Goal: Use online tool/utility: Utilize a website feature to perform a specific function

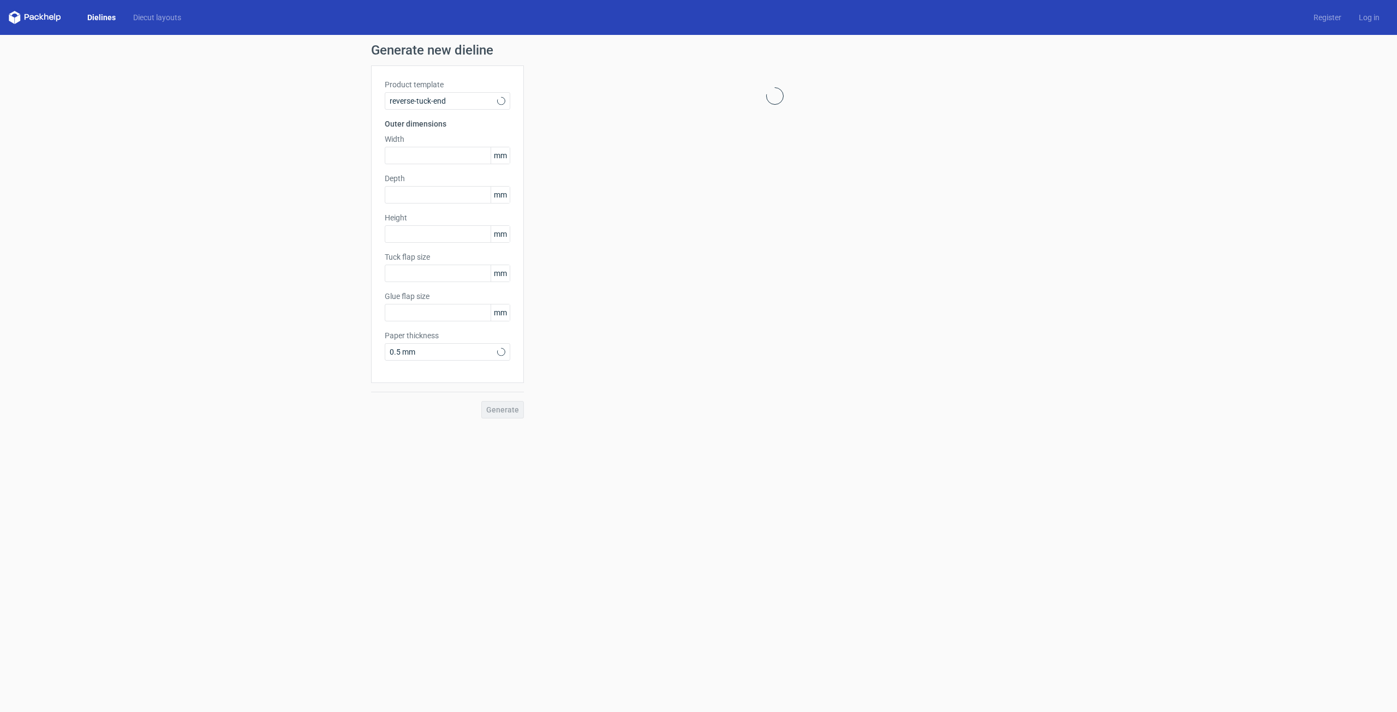
type input "15"
type input "10"
click at [502, 104] on icon at bounding box center [501, 101] width 8 height 9
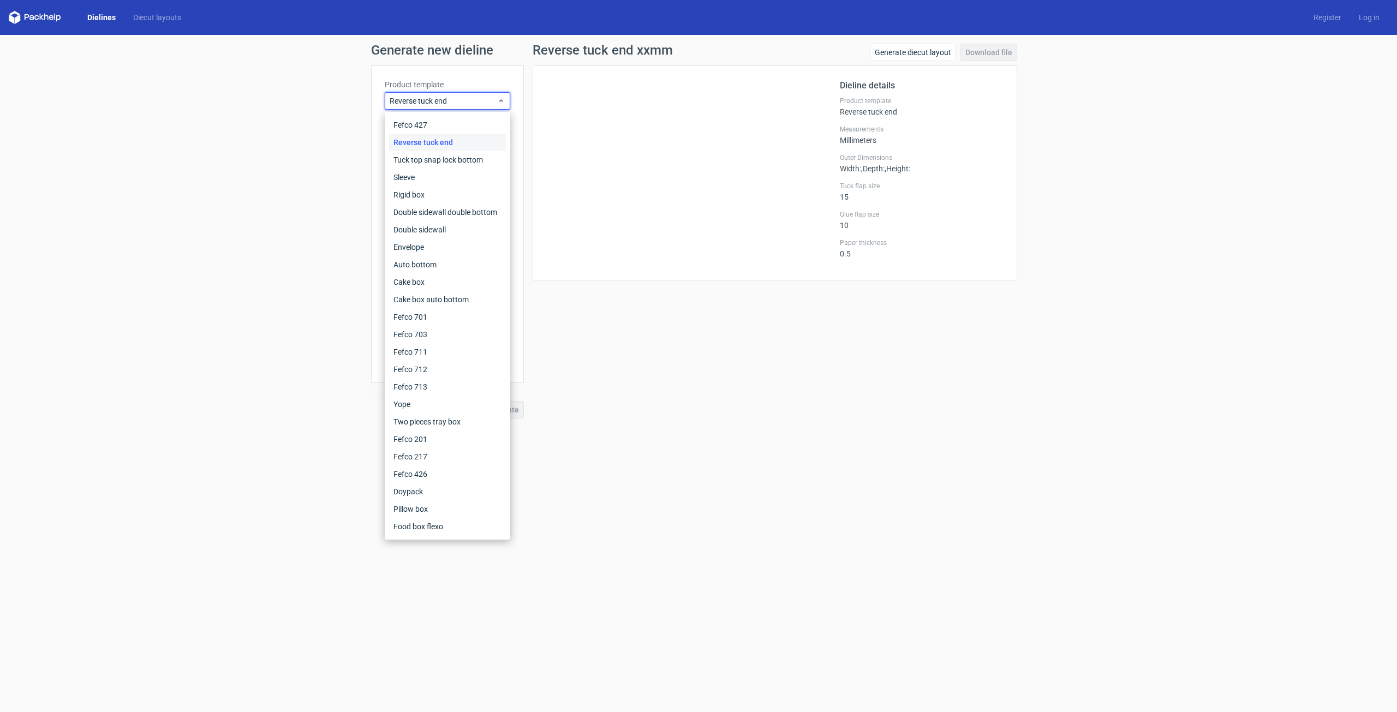
click at [49, 21] on icon at bounding box center [35, 17] width 52 height 13
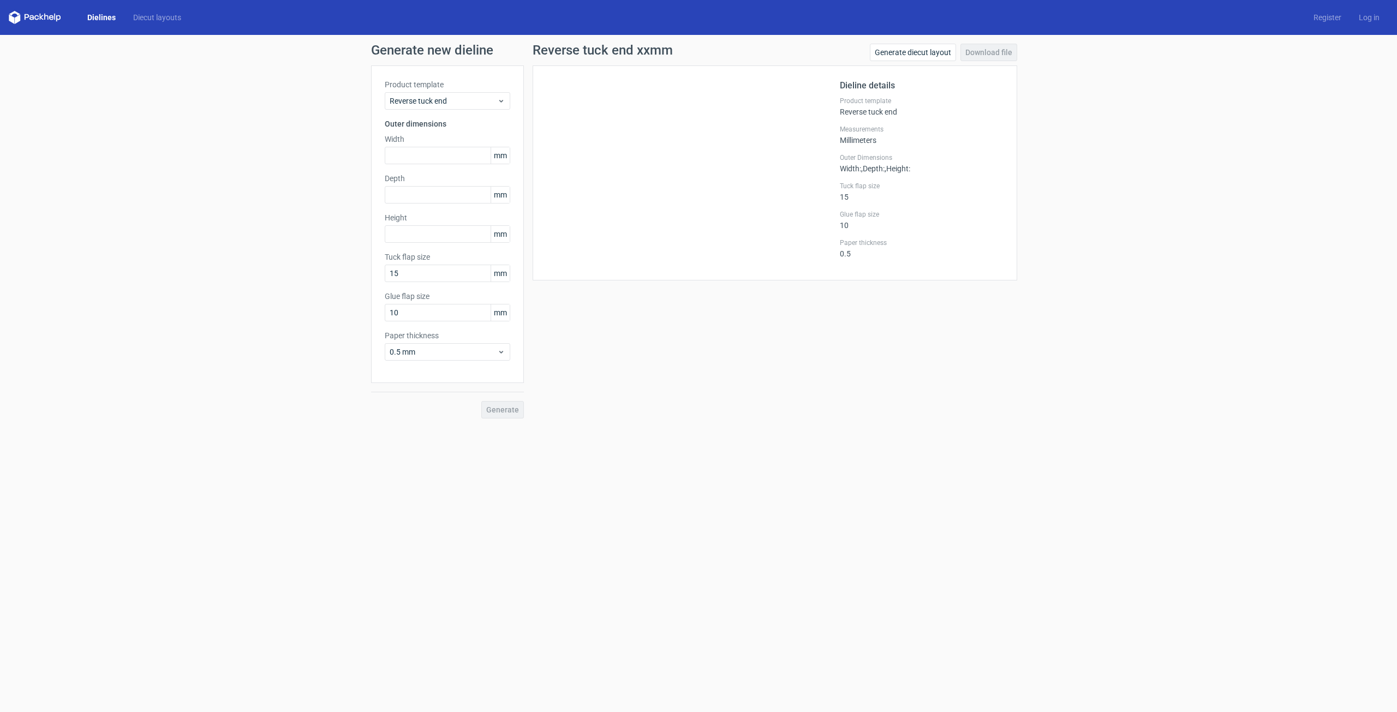
click at [96, 16] on link "Dielines" at bounding box center [102, 17] width 46 height 11
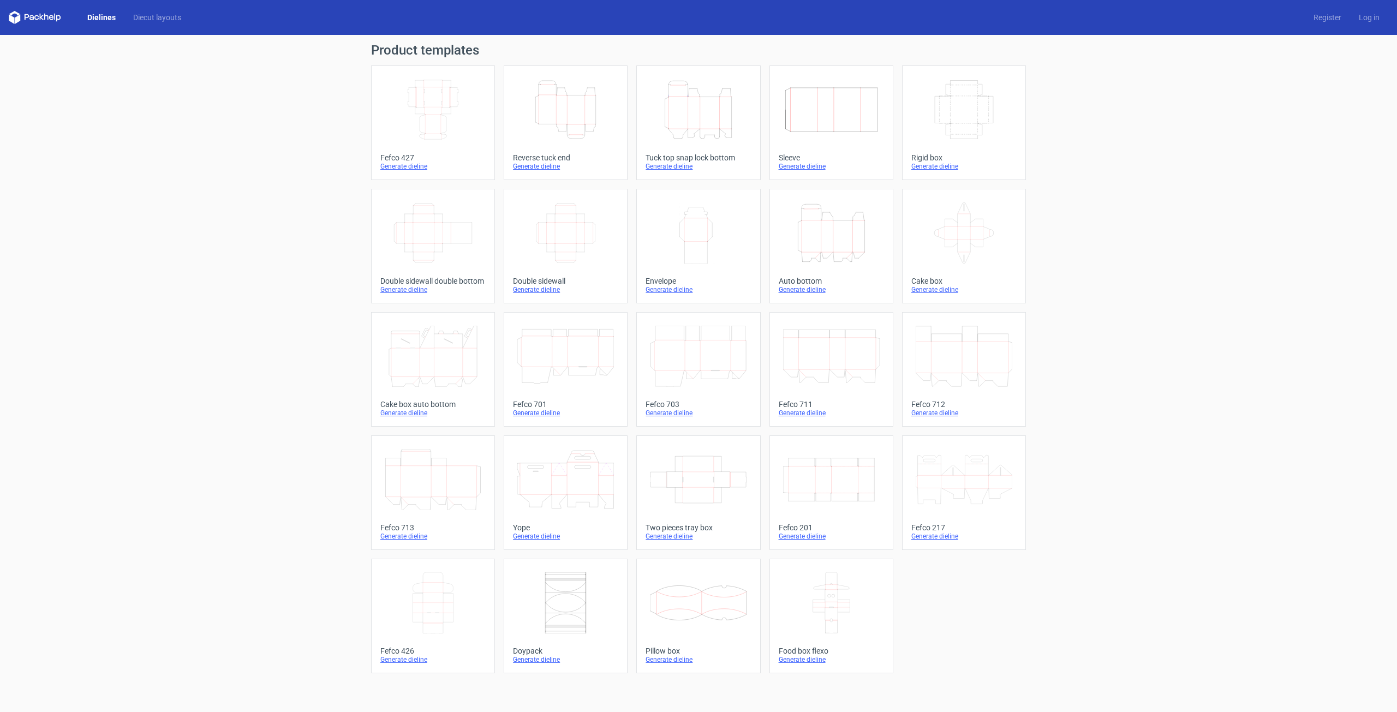
click at [43, 15] on icon at bounding box center [35, 17] width 52 height 13
click at [696, 243] on icon "Width Height" at bounding box center [698, 233] width 97 height 61
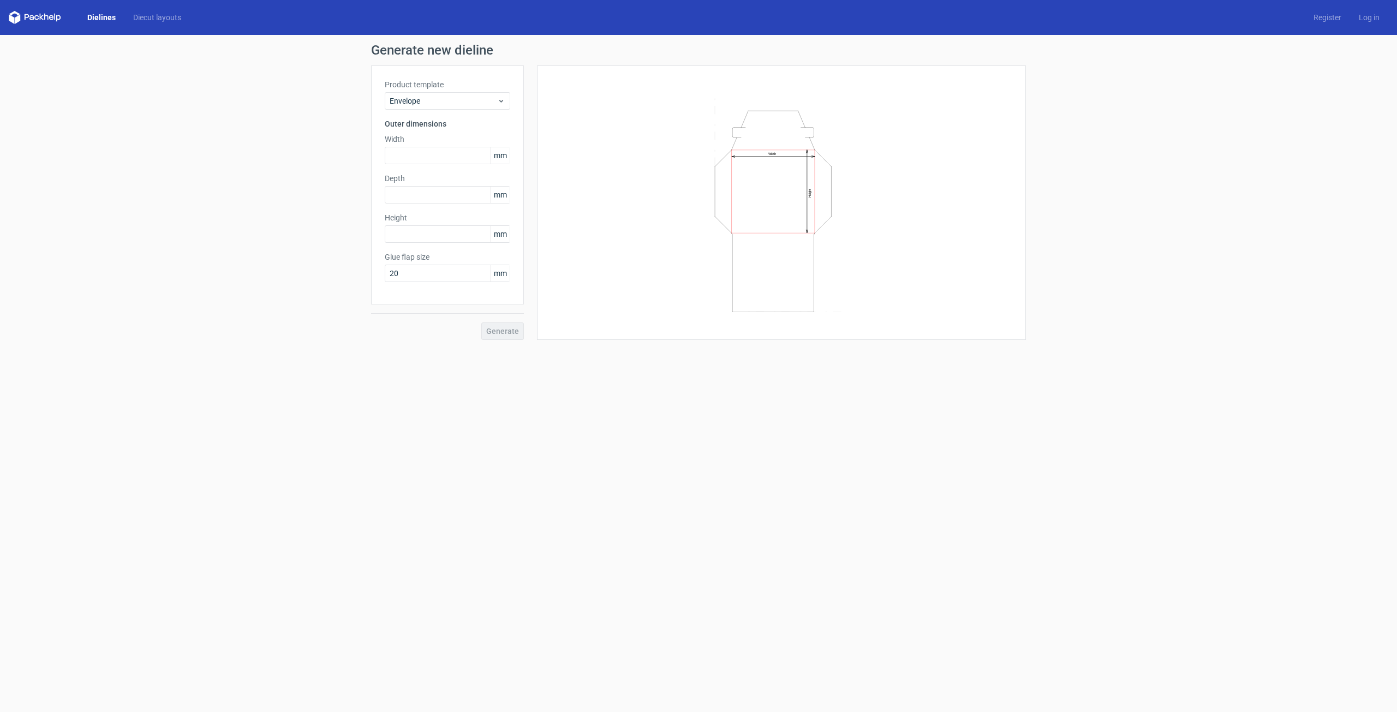
click at [49, 15] on icon at bounding box center [35, 17] width 52 height 13
click at [156, 16] on link "Diecut layouts" at bounding box center [157, 17] width 66 height 11
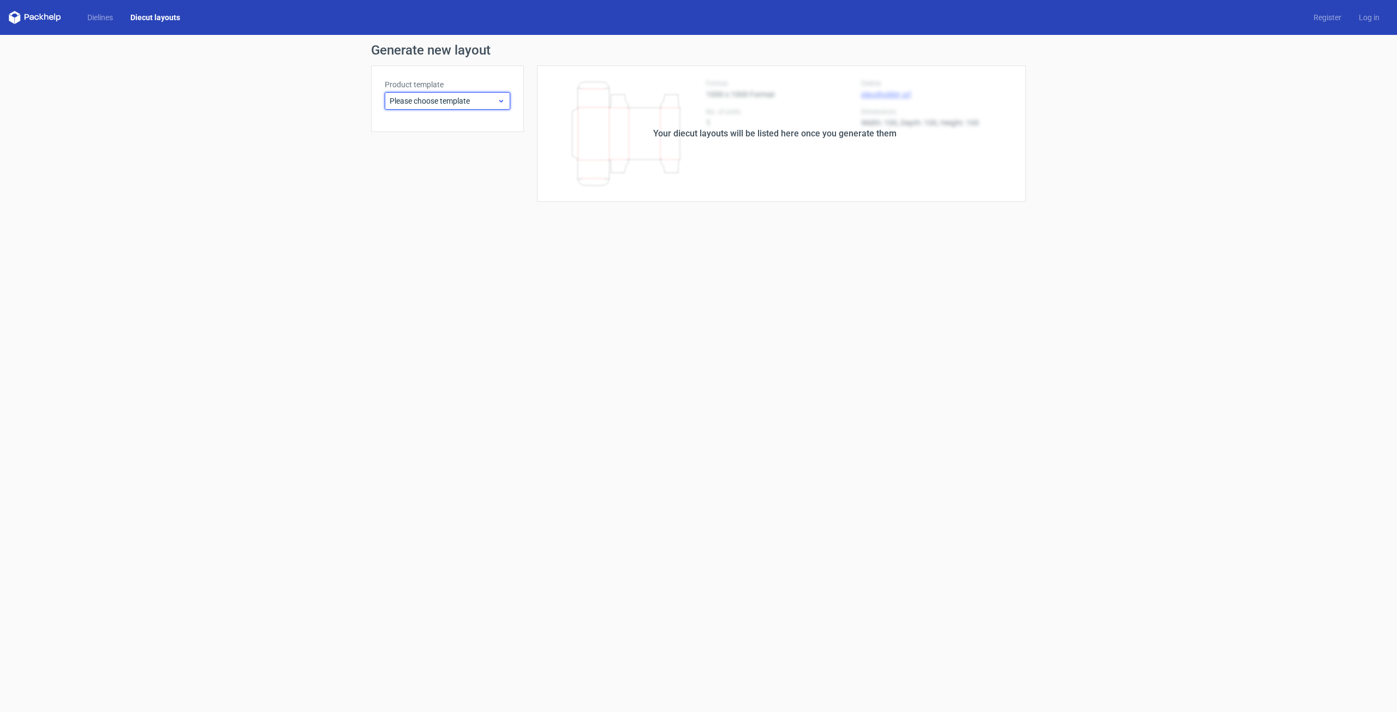
click at [502, 98] on icon at bounding box center [501, 101] width 8 height 9
click at [404, 248] on div "Envelope" at bounding box center [447, 247] width 117 height 17
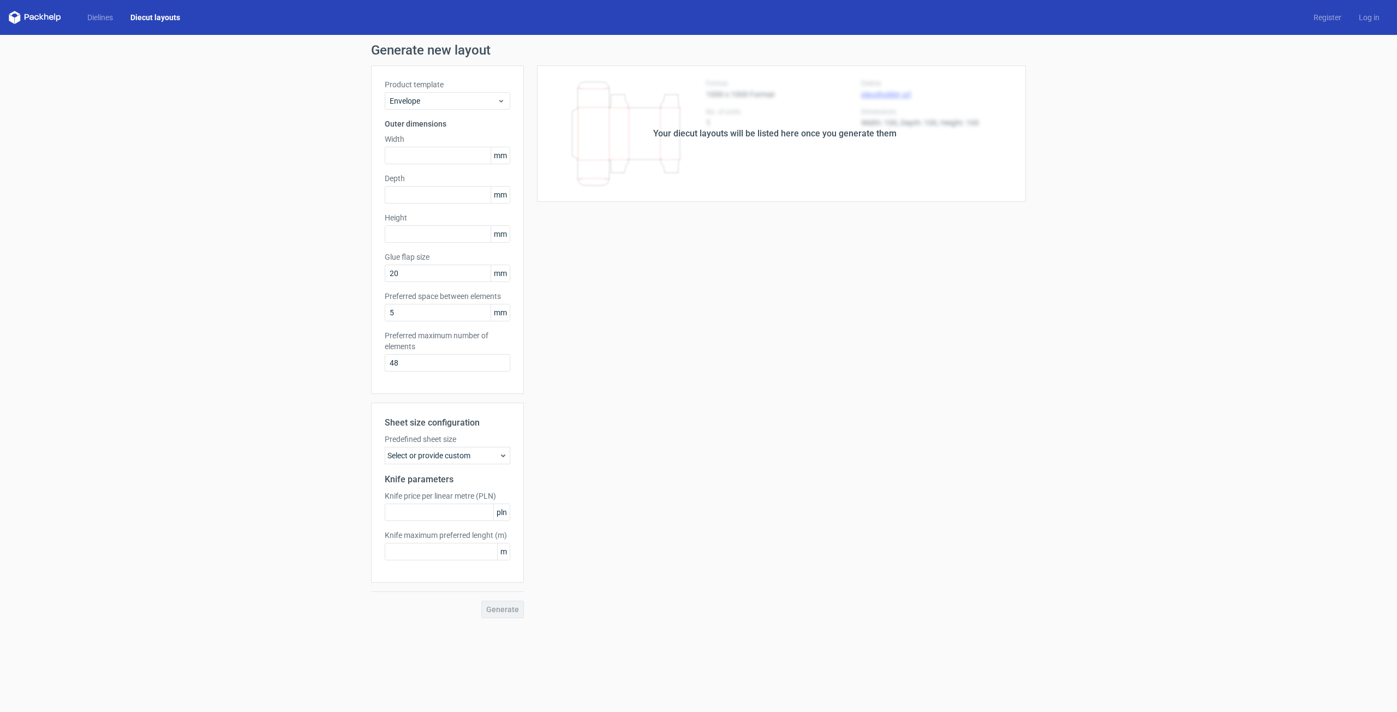
click at [503, 455] on icon at bounding box center [503, 455] width 9 height 9
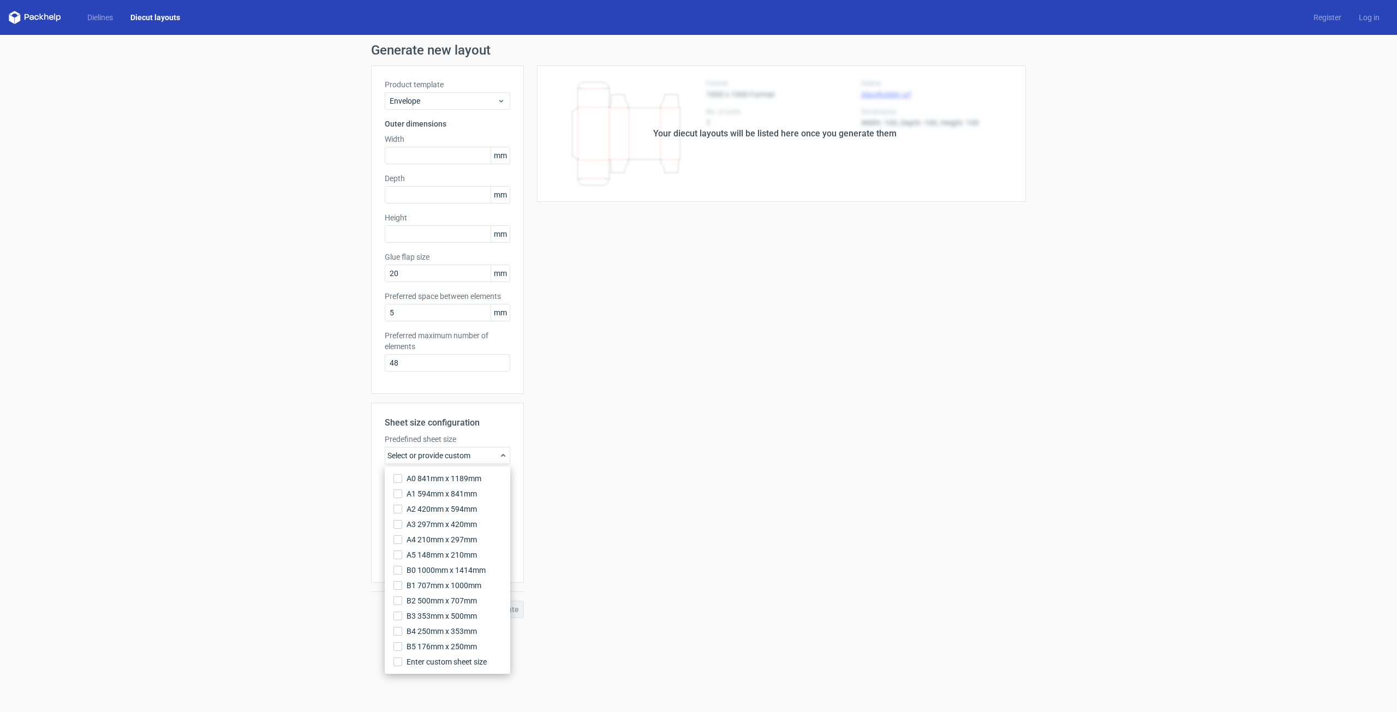
click at [703, 528] on div "Your diecut layouts will be listed here once you generate them Height Depth Wid…" at bounding box center [775, 342] width 502 height 553
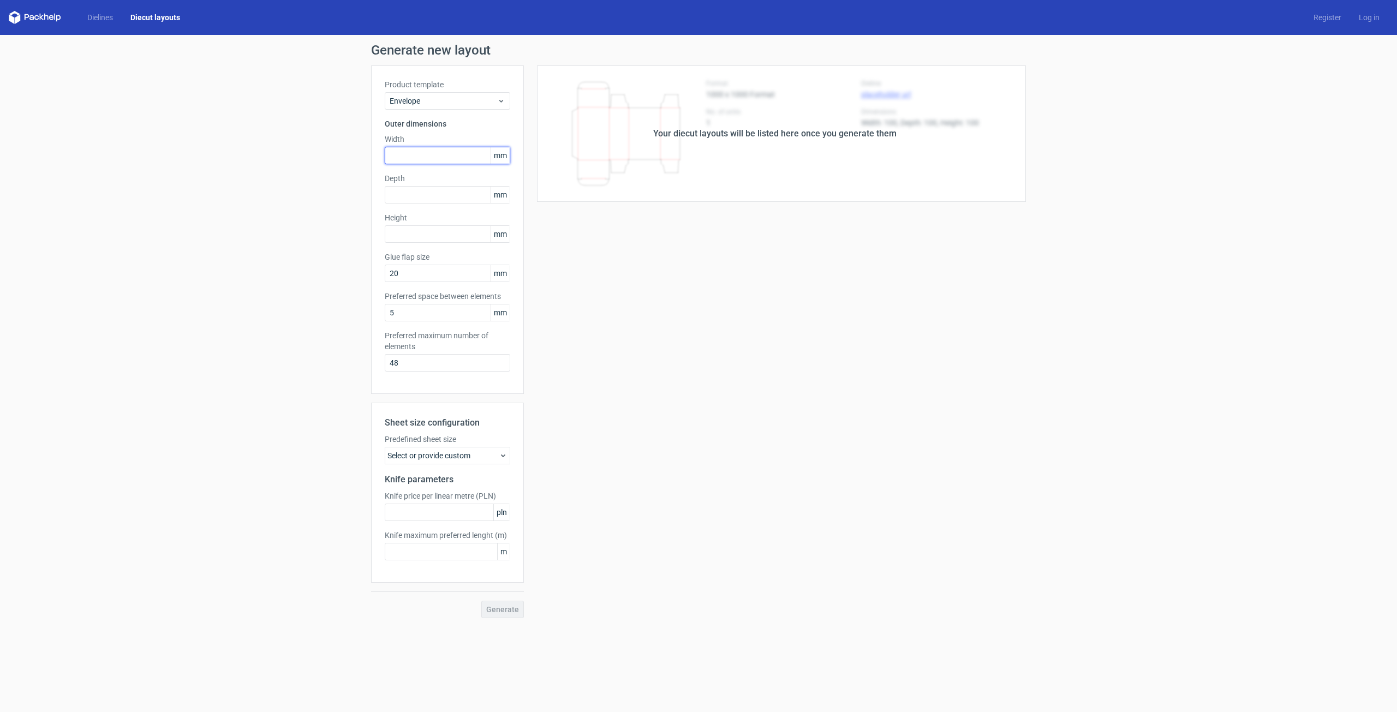
click at [450, 156] on input "text" at bounding box center [448, 155] width 126 height 17
type input "120"
click at [411, 234] on input "text" at bounding box center [448, 233] width 126 height 17
type input "160"
click at [507, 611] on div "Generate" at bounding box center [447, 609] width 153 height 17
